Goal: Information Seeking & Learning: Learn about a topic

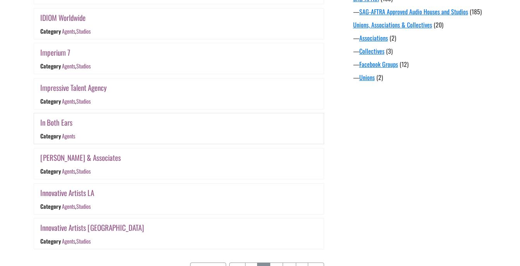
scroll to position [736, 0]
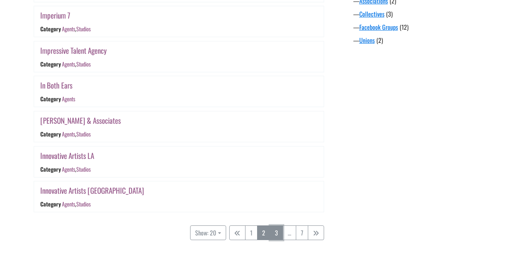
click at [279, 232] on link "3" at bounding box center [276, 233] width 13 height 15
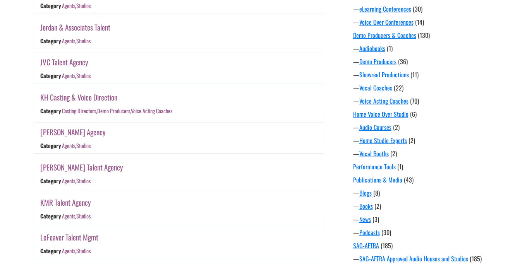
scroll to position [470, 0]
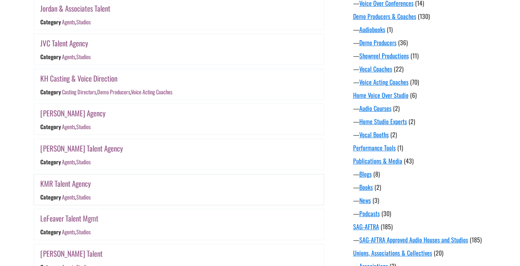
click at [76, 185] on link "KMR Talent Agency" at bounding box center [65, 183] width 51 height 11
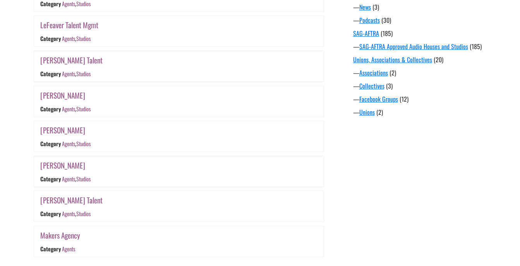
scroll to position [703, 0]
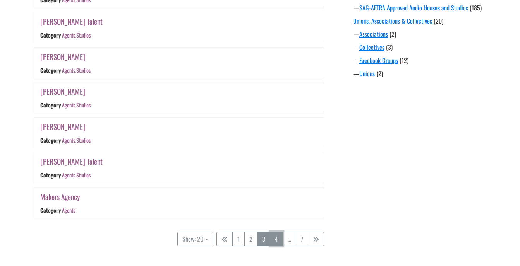
click at [280, 238] on link "4" at bounding box center [276, 239] width 13 height 15
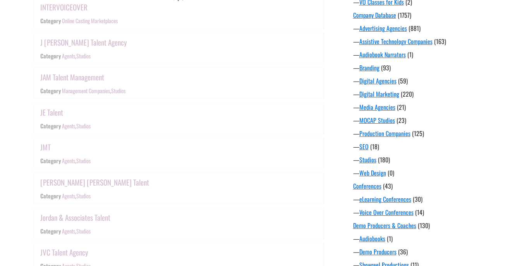
scroll to position [199, 0]
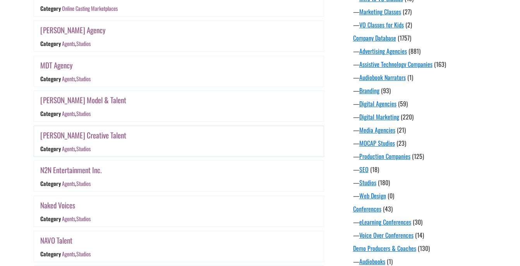
scroll to position [277, 0]
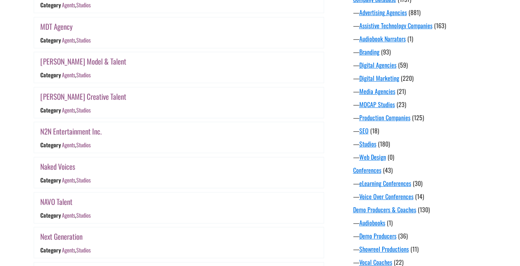
click at [31, 202] on main "Casting Category: Casting Agents 156 Casting Directors 4 Management Companies 1…" at bounding box center [179, 265] width 302 height 904
click at [42, 204] on link "NAVO Talent" at bounding box center [56, 201] width 32 height 11
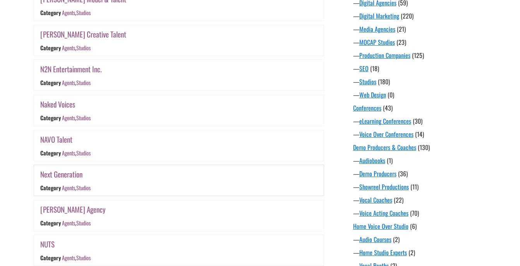
scroll to position [354, 0]
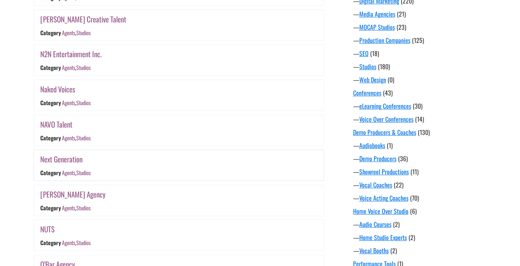
click at [77, 161] on link "Next Generation" at bounding box center [61, 159] width 42 height 11
click at [106, 191] on link "Noble Caplan Abrams Agency" at bounding box center [72, 194] width 65 height 11
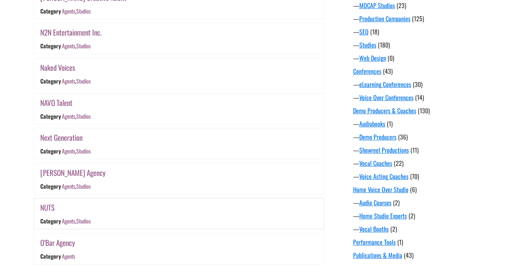
scroll to position [393, 0]
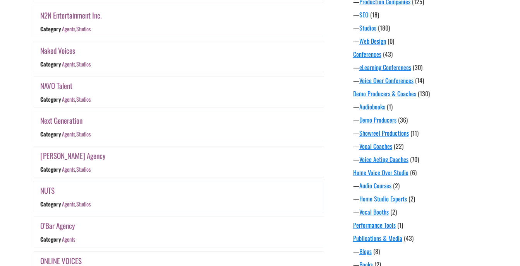
click at [50, 195] on link "NUTS" at bounding box center [47, 190] width 14 height 11
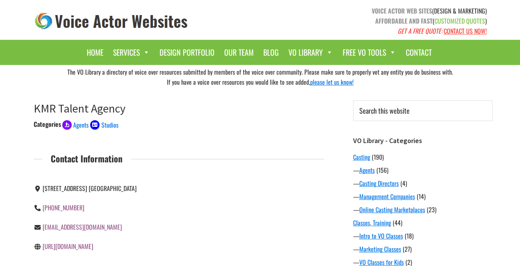
click at [81, 249] on link "http://www.KMRtalent.com" at bounding box center [68, 246] width 51 height 9
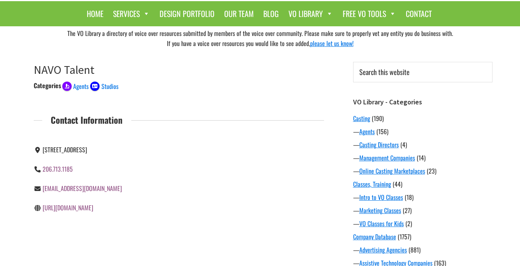
click at [93, 208] on link "http://www.navotalent.com" at bounding box center [68, 207] width 51 height 9
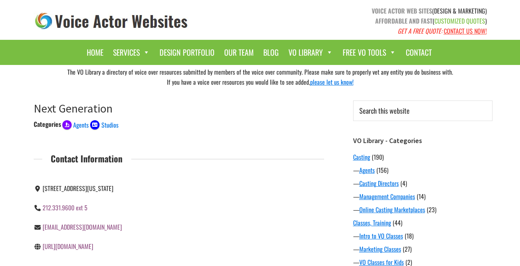
click at [93, 248] on link "http://www.nextgenvo.com" at bounding box center [68, 246] width 51 height 9
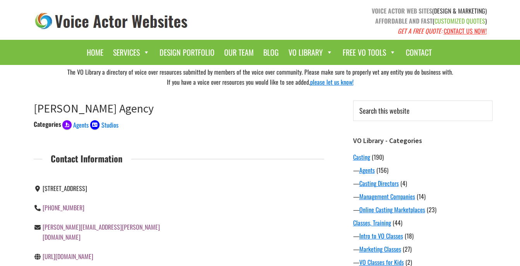
click at [85, 252] on link "[URL][DOMAIN_NAME]" at bounding box center [68, 256] width 51 height 9
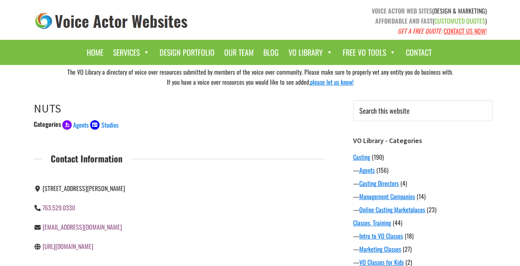
click at [72, 248] on link "[URL][DOMAIN_NAME]" at bounding box center [68, 246] width 51 height 9
